Goal: Task Accomplishment & Management: Use online tool/utility

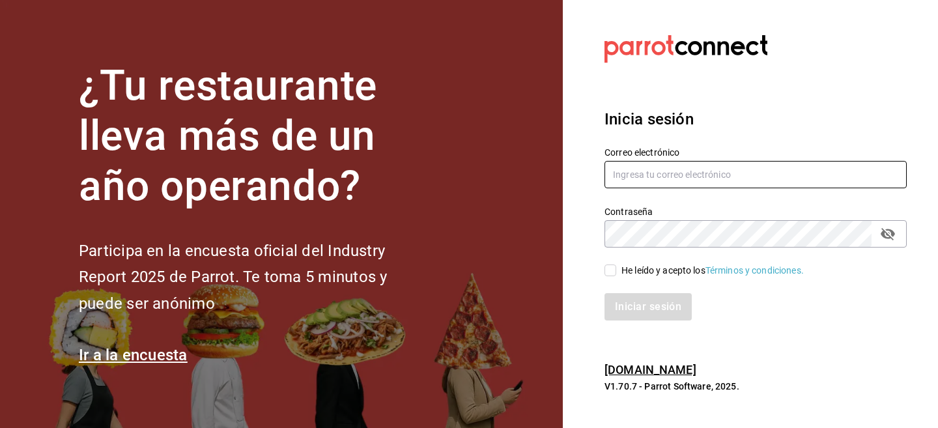
type input "ion@greenrhino.mx"
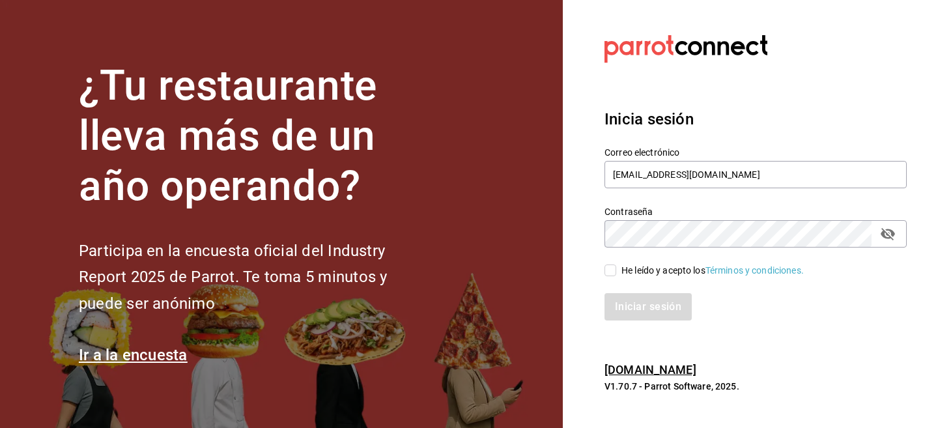
click at [612, 268] on input "He leído y acepto los Términos y condiciones." at bounding box center [610, 270] width 12 height 12
checkbox input "true"
click at [619, 305] on button "Iniciar sesión" at bounding box center [648, 306] width 89 height 27
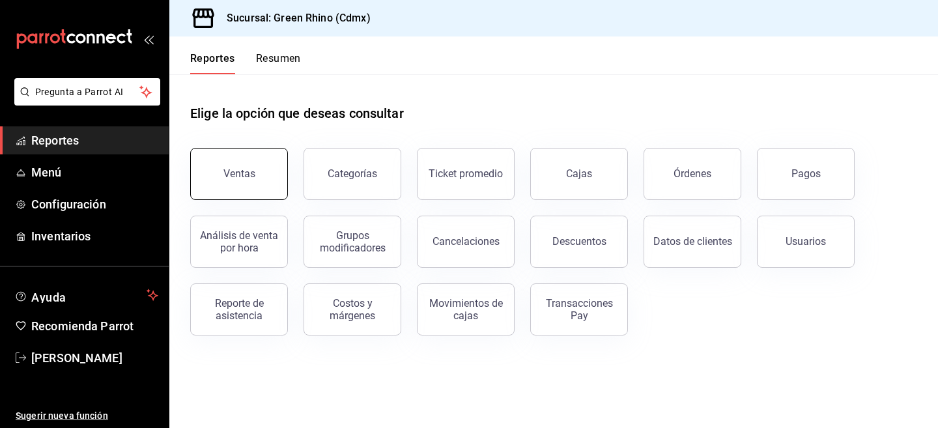
click at [244, 173] on div "Ventas" at bounding box center [239, 173] width 32 height 12
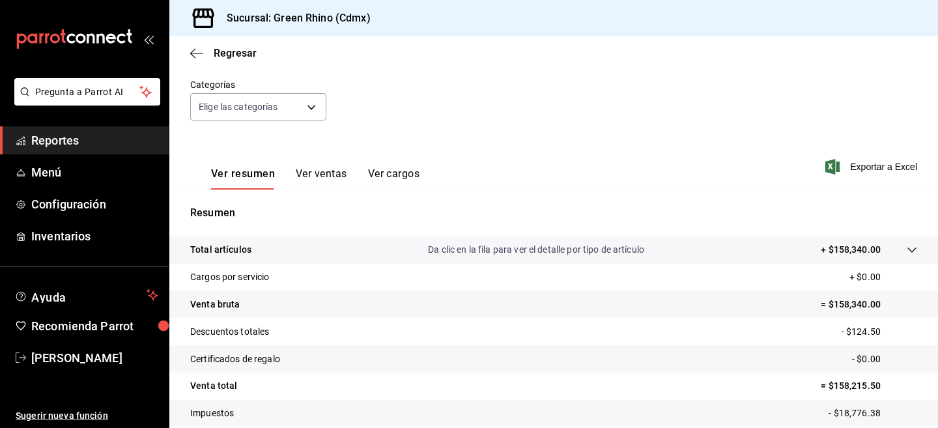
scroll to position [196, 0]
